Goal: Task Accomplishment & Management: Manage account settings

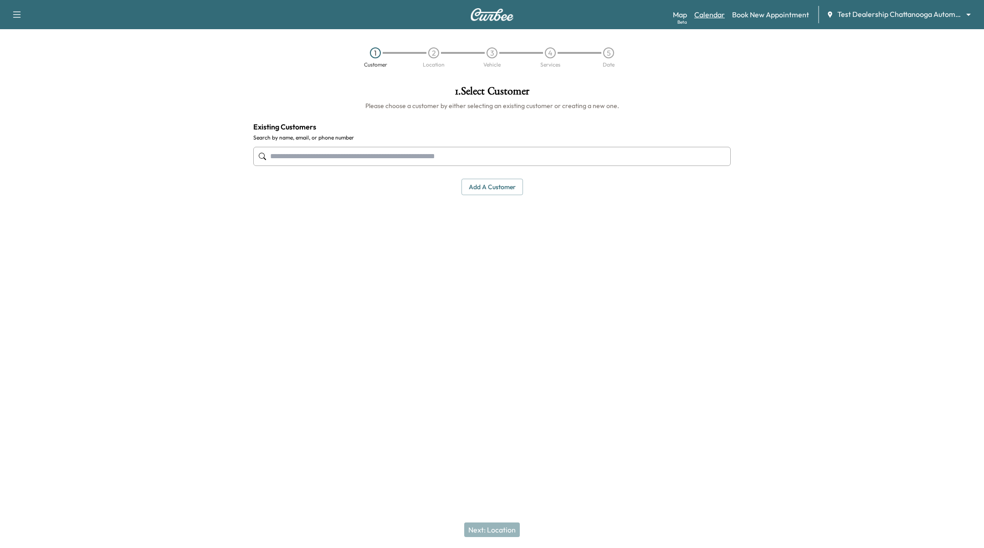
click at [712, 13] on link "Calendar" at bounding box center [709, 14] width 31 height 11
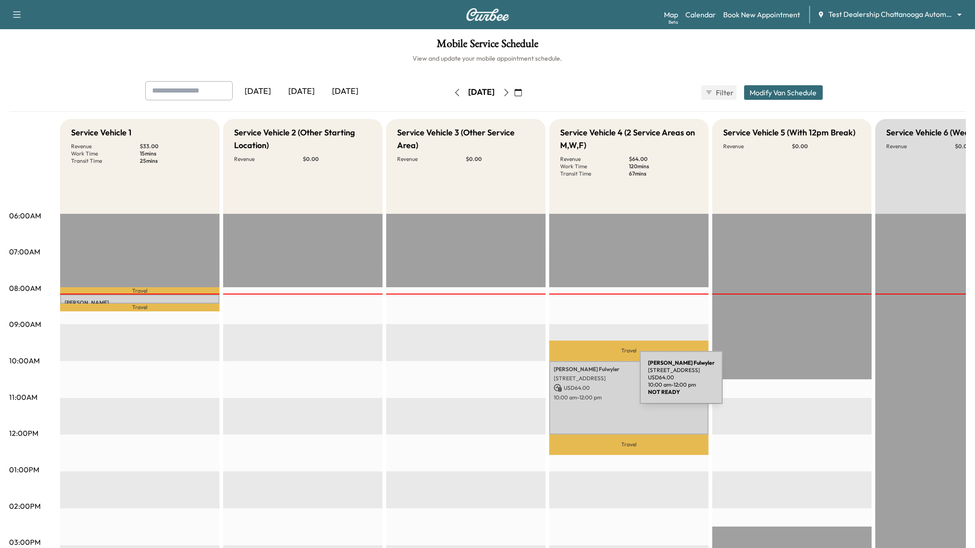
click at [572, 384] on p "USD 64.00" at bounding box center [629, 388] width 150 height 8
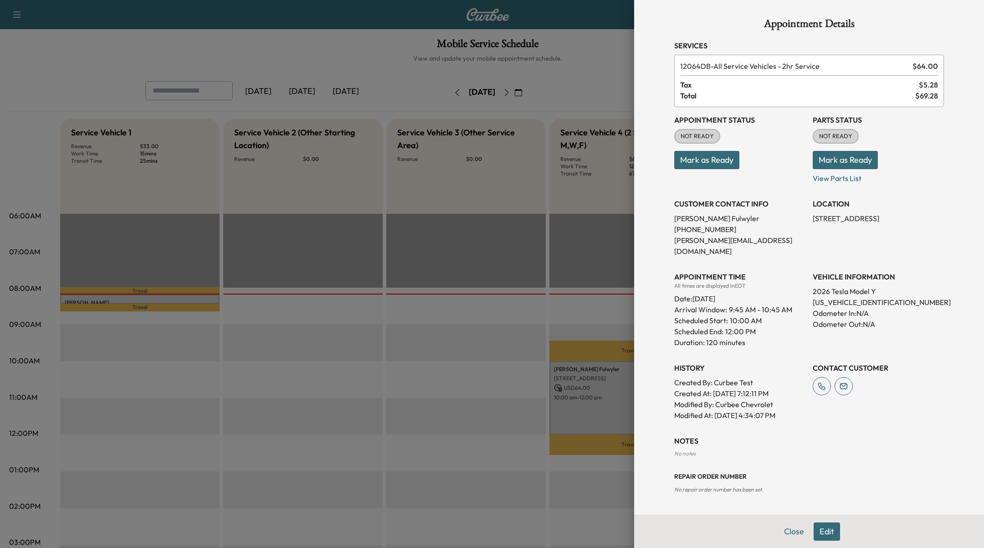
click at [707, 161] on button "Mark as Ready" at bounding box center [706, 160] width 65 height 18
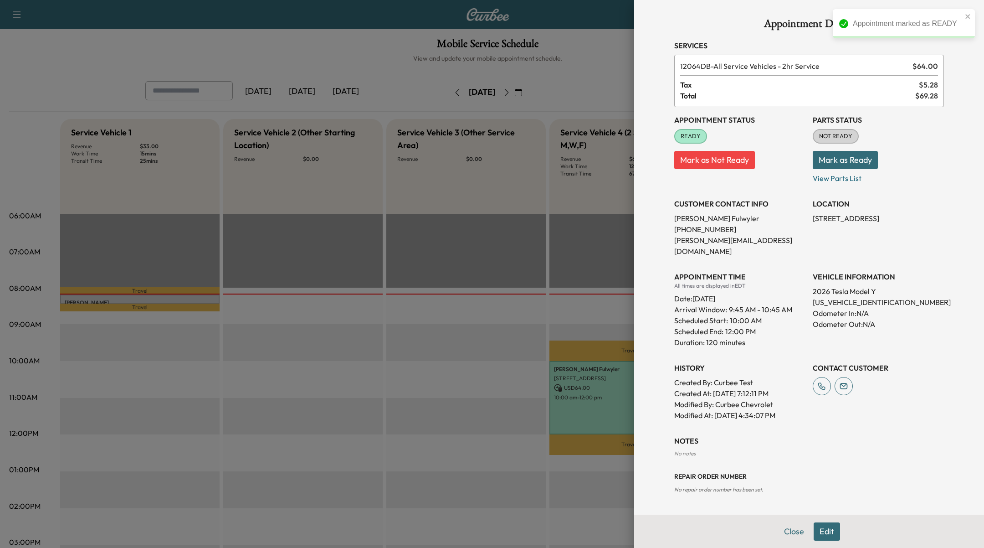
click at [528, 327] on div at bounding box center [492, 274] width 984 height 548
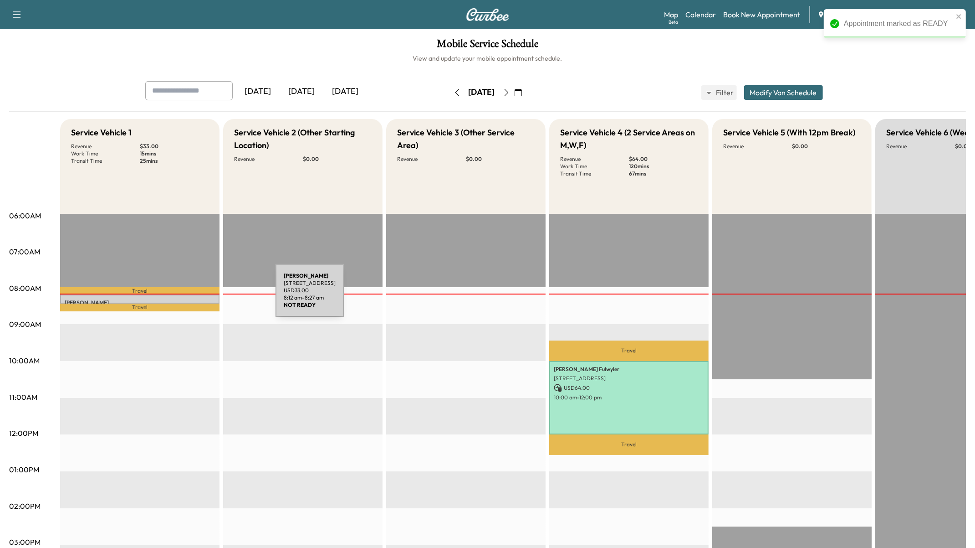
click at [207, 296] on div "[PERSON_NAME] [STREET_ADDRESS] USD 33.00 8:12 am - 8:27 am" at bounding box center [139, 298] width 159 height 9
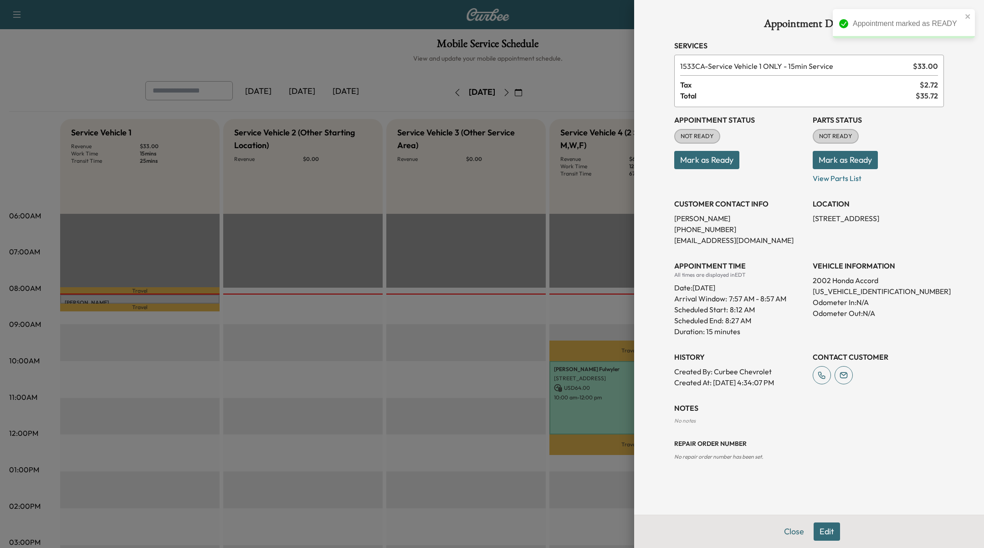
click at [836, 532] on button "Edit" at bounding box center [827, 531] width 26 height 18
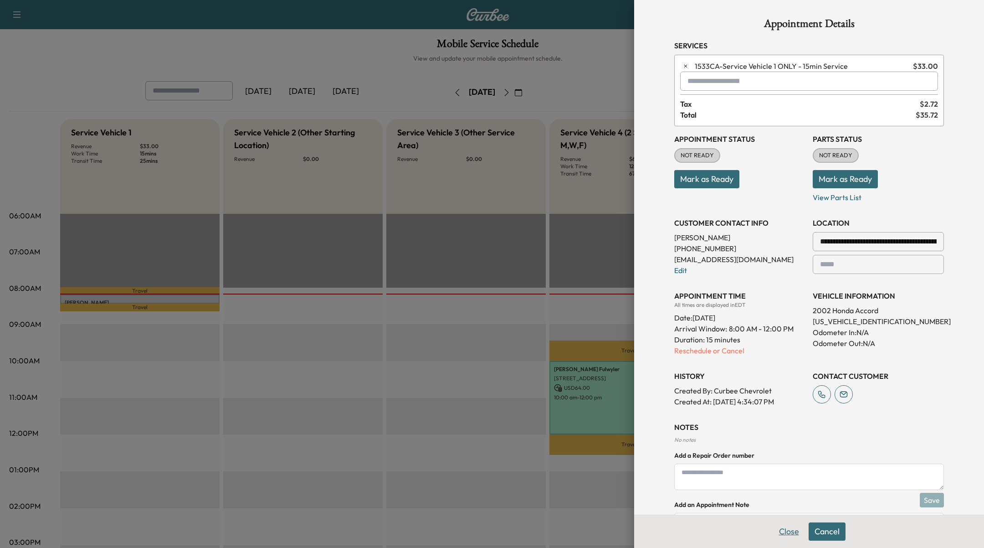
click at [777, 532] on button "Close" at bounding box center [789, 531] width 32 height 18
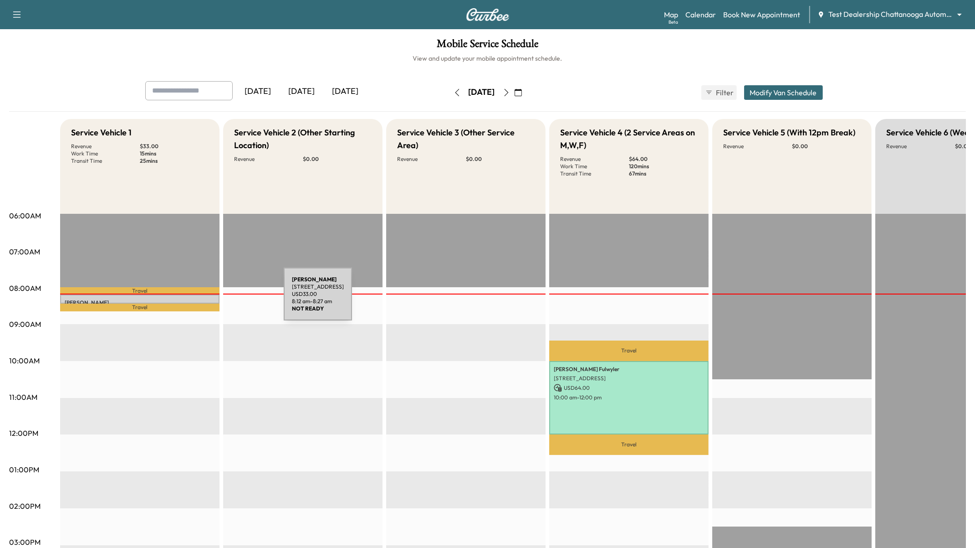
click at [215, 298] on div "[PERSON_NAME] [STREET_ADDRESS] USD 33.00 8:12 am - 8:27 am" at bounding box center [139, 298] width 159 height 9
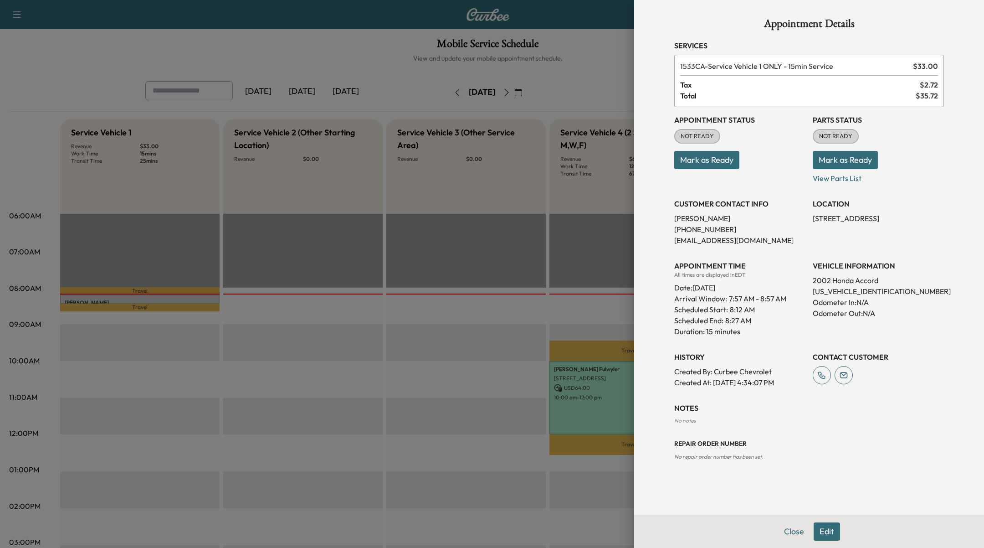
click at [691, 164] on button "Mark as Ready" at bounding box center [706, 160] width 65 height 18
click at [857, 164] on button "Mark as Ready" at bounding box center [845, 160] width 65 height 18
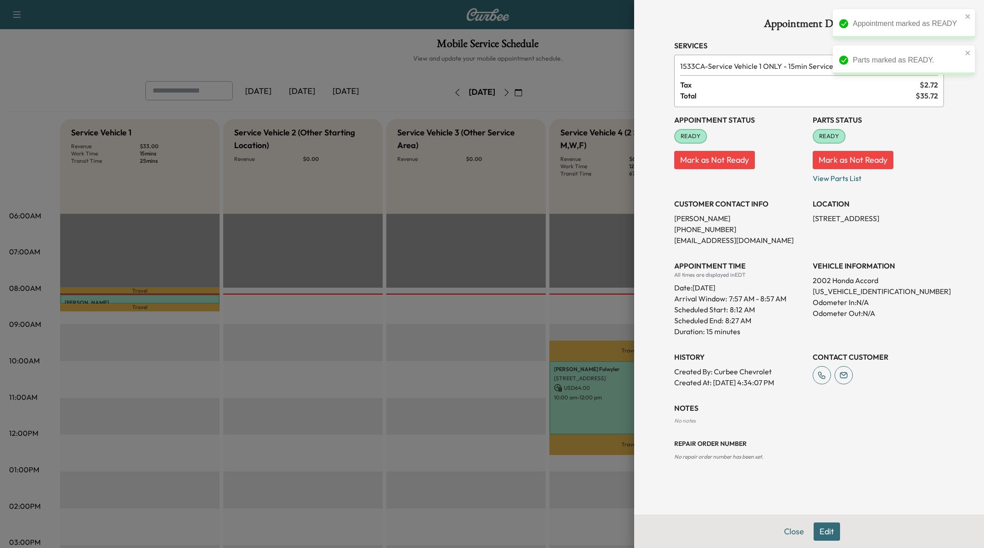
click at [593, 424] on div at bounding box center [492, 274] width 984 height 548
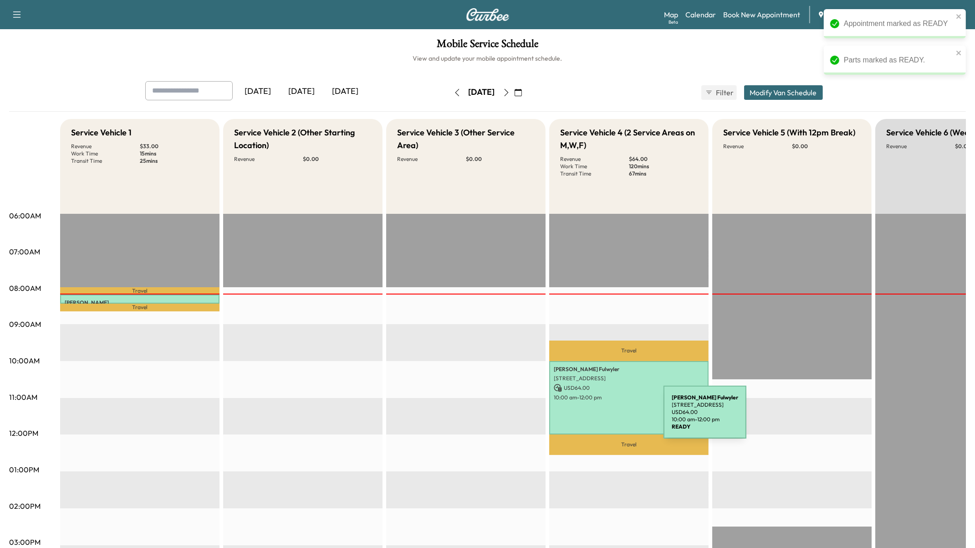
click at [595, 417] on div "[PERSON_NAME] [STREET_ADDRESS][PERSON_NAME] USD 64.00 10:00 am - 12:00 pm" at bounding box center [628, 398] width 159 height 74
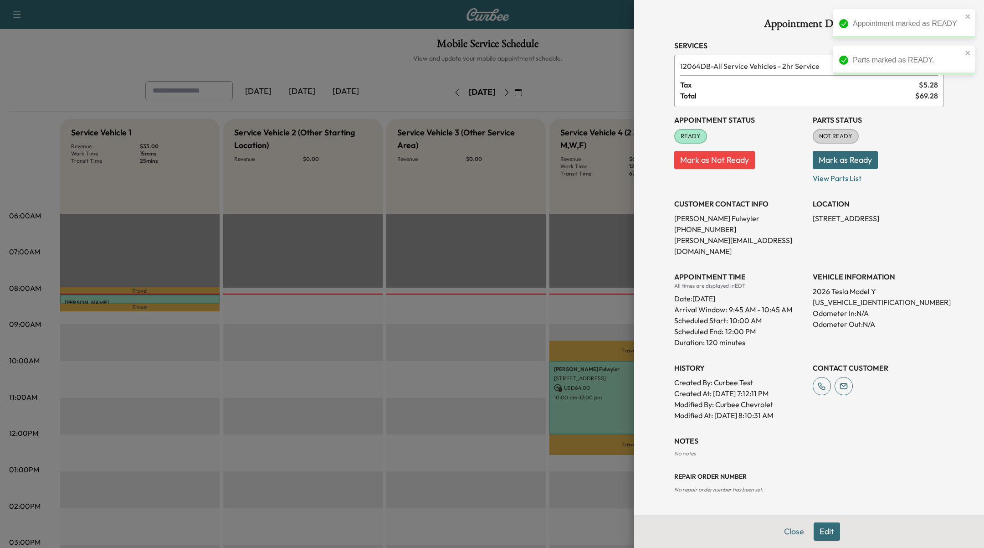
click at [837, 156] on button "Mark as Ready" at bounding box center [845, 160] width 65 height 18
click at [504, 373] on div at bounding box center [492, 274] width 984 height 548
